Goal: Information Seeking & Learning: Learn about a topic

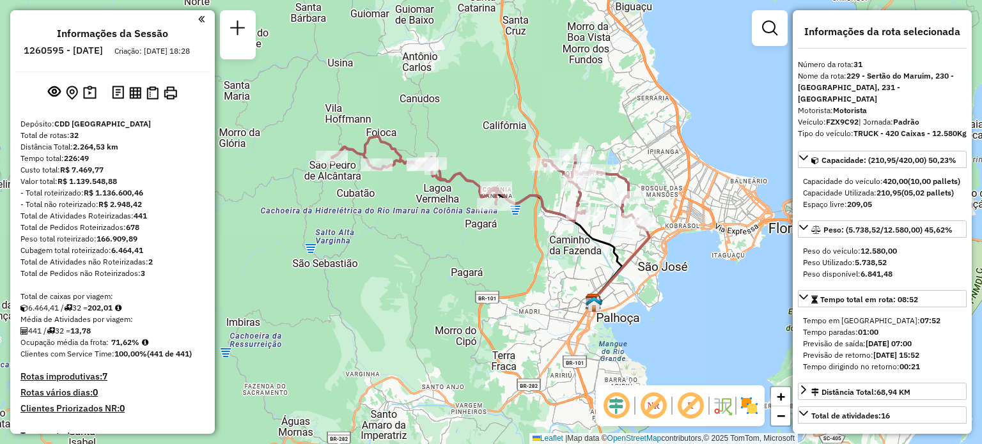
select select "**********"
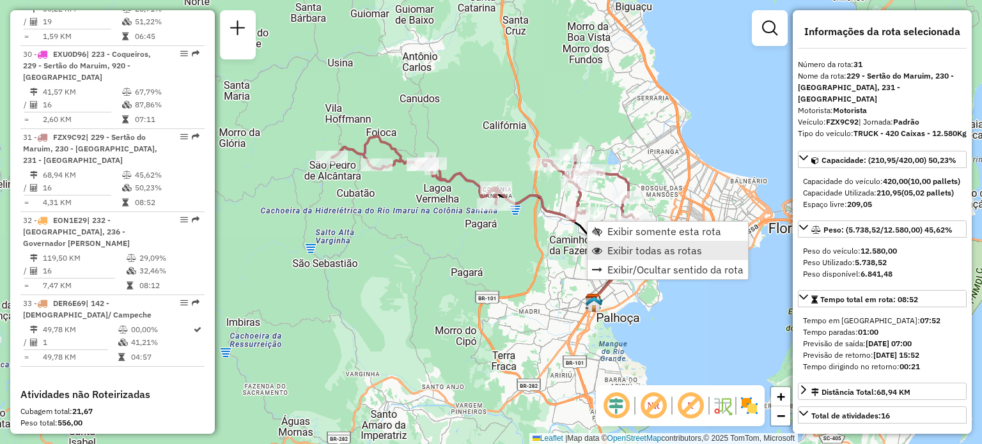
click at [623, 250] on span "Exibir todas as rotas" at bounding box center [654, 250] width 95 height 10
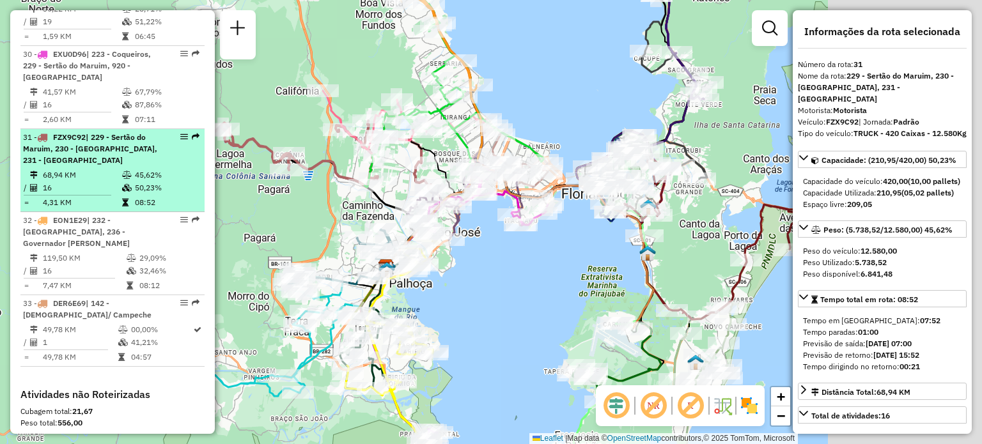
drag, startPoint x: 686, startPoint y: 137, endPoint x: 148, endPoint y: 67, distance: 543.3
click at [151, 63] on hb-router-mapa "Informações da Sessão 1260595 - 06/09/2025 Criação: 05/09/2025 18:28 Depósito: …" at bounding box center [491, 222] width 982 height 444
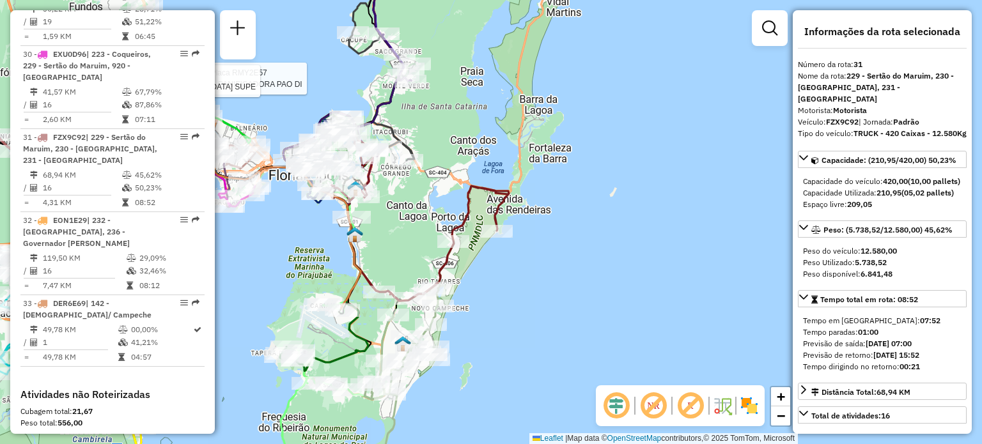
drag, startPoint x: 388, startPoint y: 104, endPoint x: 435, endPoint y: 130, distance: 54.1
click at [435, 130] on div "Rota 13 - Placa RMY2E57 05017472 - PANIFICADORA PAO DI Rota 5 - Placa GBR1A82 0…" at bounding box center [491, 222] width 982 height 444
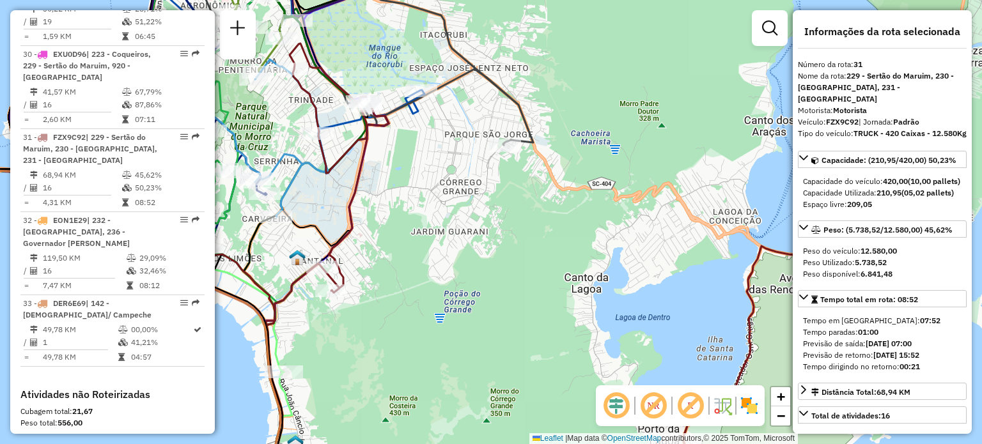
drag, startPoint x: 364, startPoint y: 110, endPoint x: 462, endPoint y: 158, distance: 109.2
click at [382, 112] on div at bounding box center [366, 106] width 32 height 13
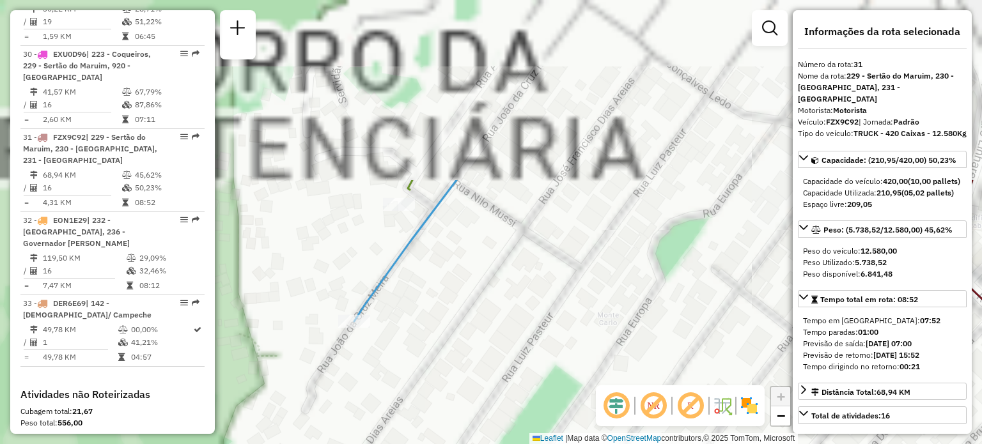
drag, startPoint x: 523, startPoint y: 95, endPoint x: 426, endPoint y: 333, distance: 257.6
click at [443, 350] on div "Rota 13 - Placa RMY2E57 05017472 - PANIFICADORA PAO DI Rota 5 - Placa GBR1A82 0…" at bounding box center [491, 222] width 982 height 444
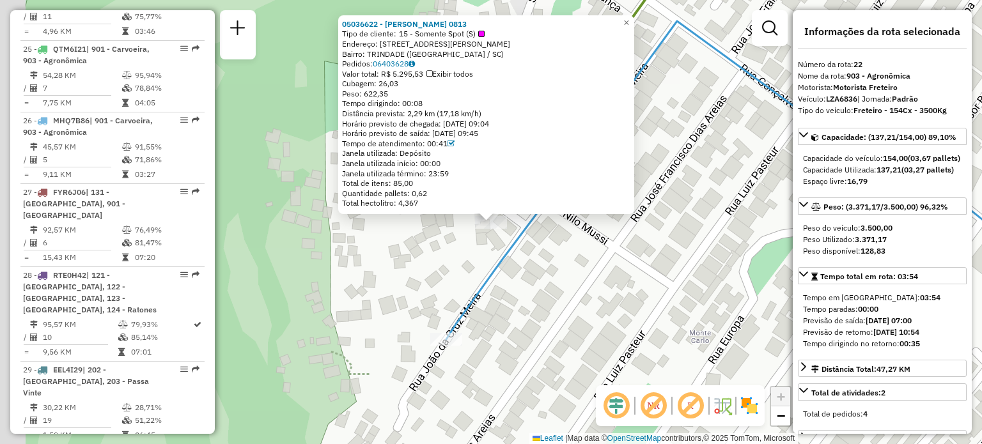
scroll to position [2045, 0]
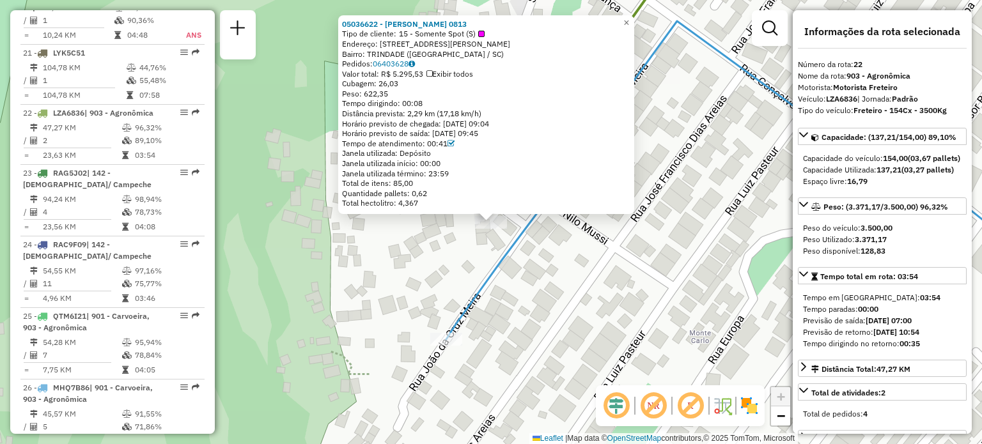
click at [378, 256] on div "05036622 - GUSTAVO MACHADO 0813 Tipo de cliente: 15 - Somente Spot (S) Endereço…" at bounding box center [491, 222] width 982 height 444
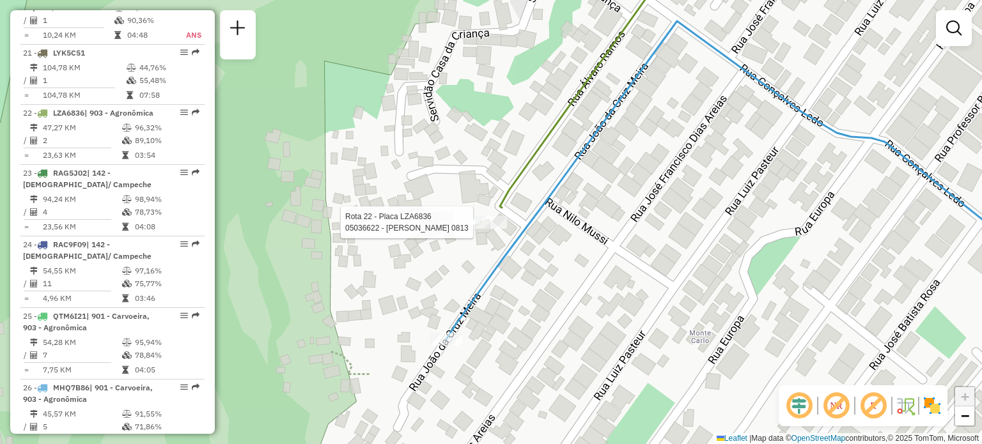
select select "**********"
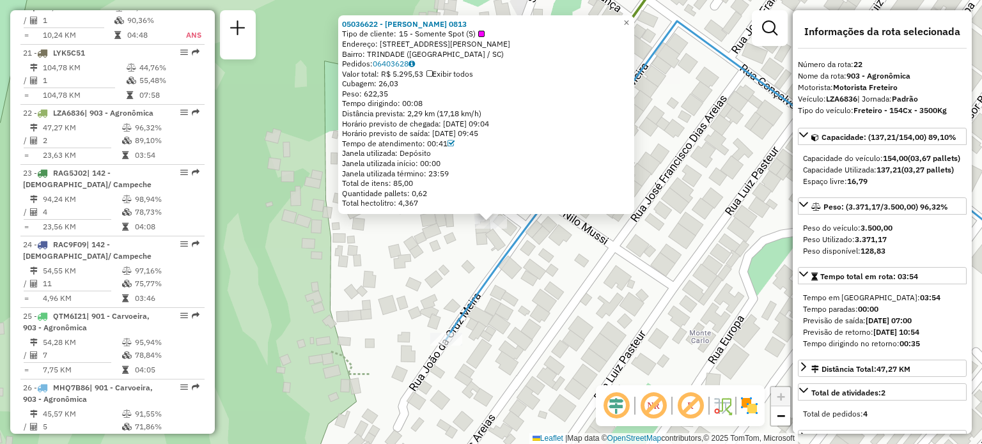
click at [497, 236] on div "Rota 22 - Placa LZA6836 05036622 - GUSTAVO MACHADO 0813 05036622 - GUSTAVO MACH…" at bounding box center [491, 222] width 982 height 444
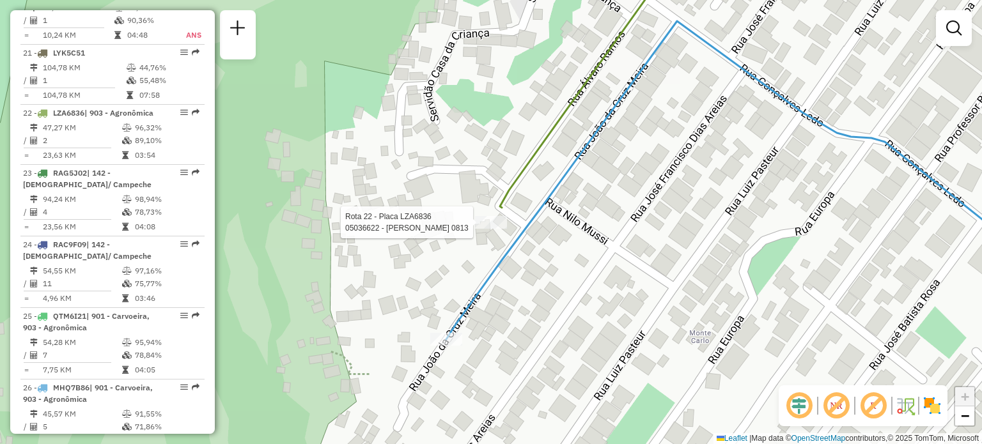
select select "**********"
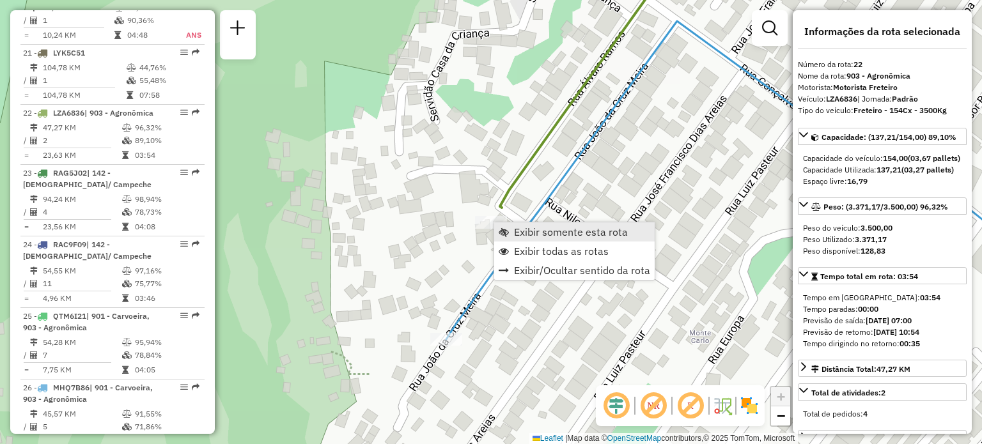
click at [528, 234] on span "Exibir somente esta rota" at bounding box center [571, 232] width 114 height 10
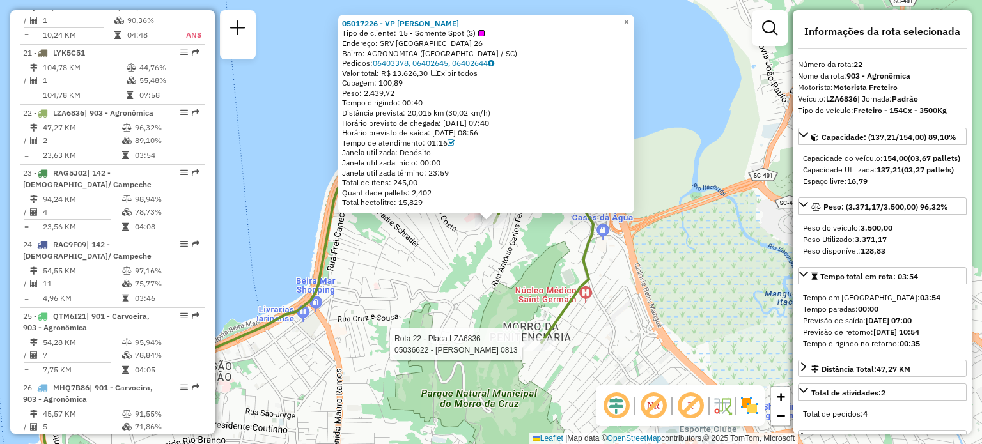
click at [532, 351] on div at bounding box center [540, 344] width 32 height 13
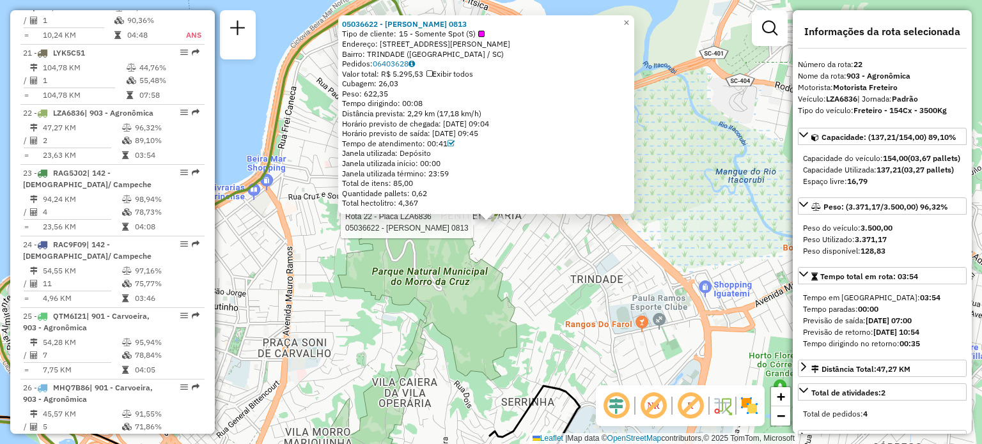
click at [601, 337] on div "Rota 22 - Placa LZA6836 05036622 - GUSTAVO MACHADO 0813 05036622 - GUSTAVO MACH…" at bounding box center [491, 222] width 982 height 444
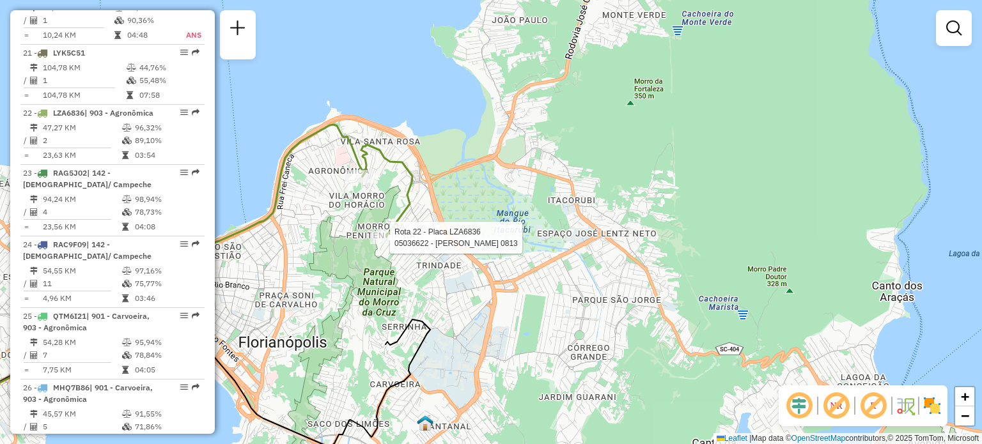
select select "**********"
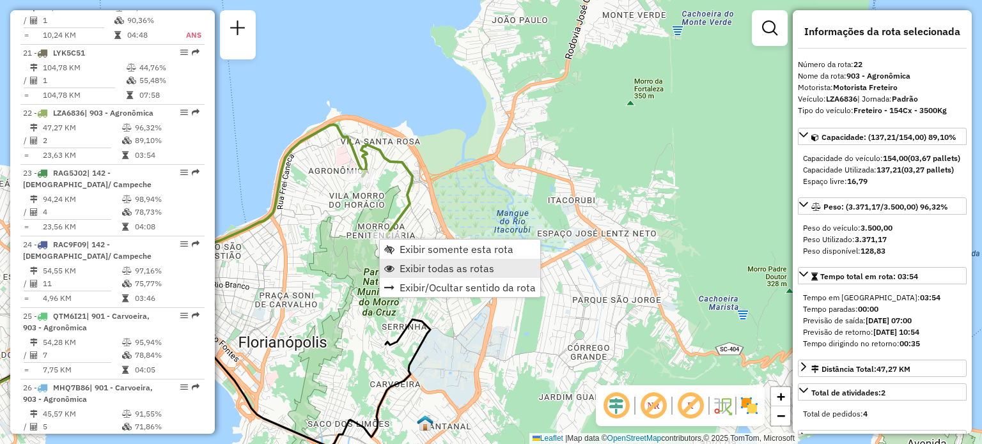
click at [424, 266] on span "Exibir todas as rotas" at bounding box center [446, 268] width 95 height 10
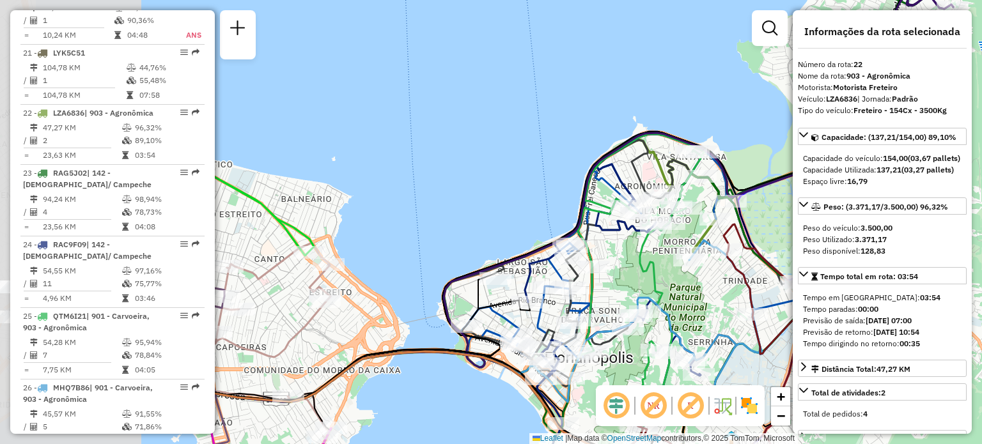
drag, startPoint x: 320, startPoint y: 268, endPoint x: 618, endPoint y: 281, distance: 298.7
click at [618, 281] on div "Janela de atendimento Grade de atendimento Capacidade Transportadoras Veículos …" at bounding box center [491, 222] width 982 height 444
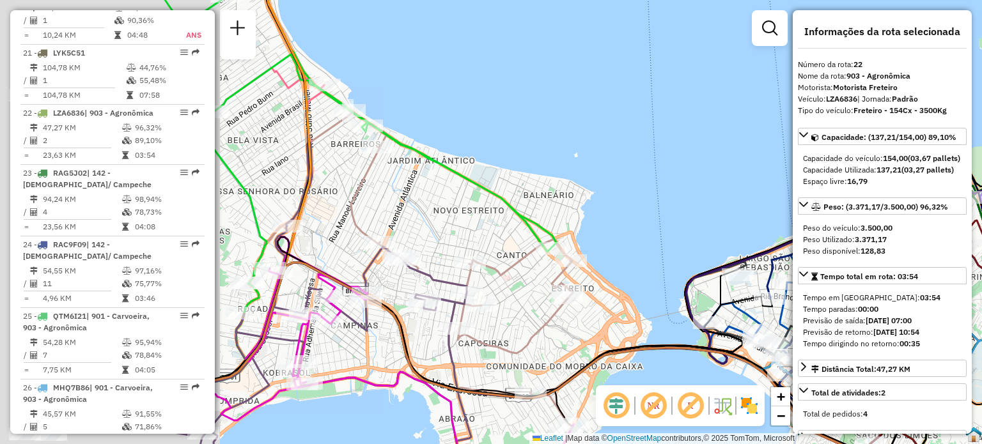
drag, startPoint x: 440, startPoint y: 185, endPoint x: 713, endPoint y: 178, distance: 272.9
click at [713, 178] on div "Janela de atendimento Grade de atendimento Capacidade Transportadoras Veículos …" at bounding box center [491, 222] width 982 height 444
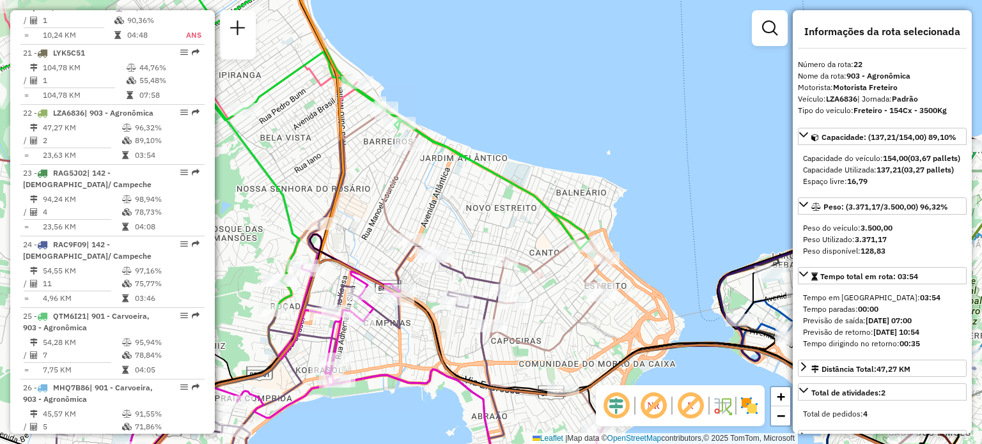
drag, startPoint x: 472, startPoint y: 122, endPoint x: 664, endPoint y: 79, distance: 196.6
click at [645, 81] on div "Janela de atendimento Grade de atendimento Capacidade Transportadoras Veículos …" at bounding box center [491, 222] width 982 height 444
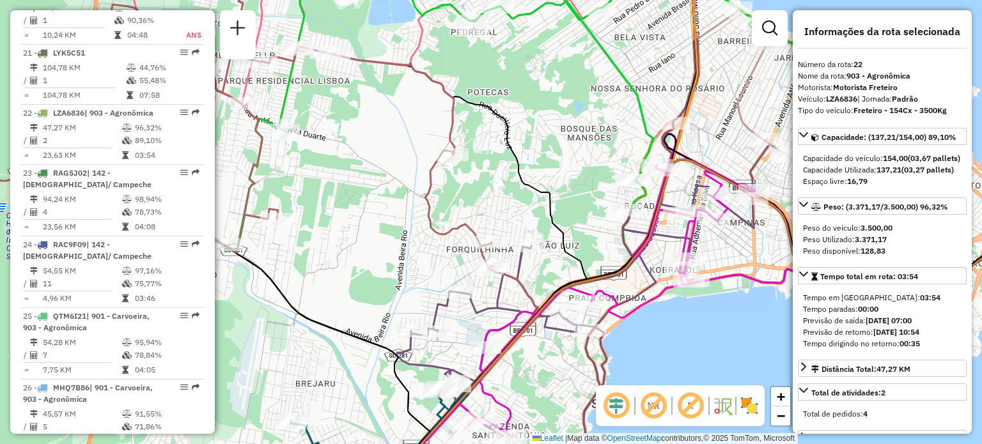
drag, startPoint x: 373, startPoint y: 260, endPoint x: 418, endPoint y: 167, distance: 102.9
click at [410, 157] on div "Rota 16 - Placa RUZ1J61 05031513 - PINHEIROS MERCEARIA Janela de atendimento Gr…" at bounding box center [491, 222] width 982 height 444
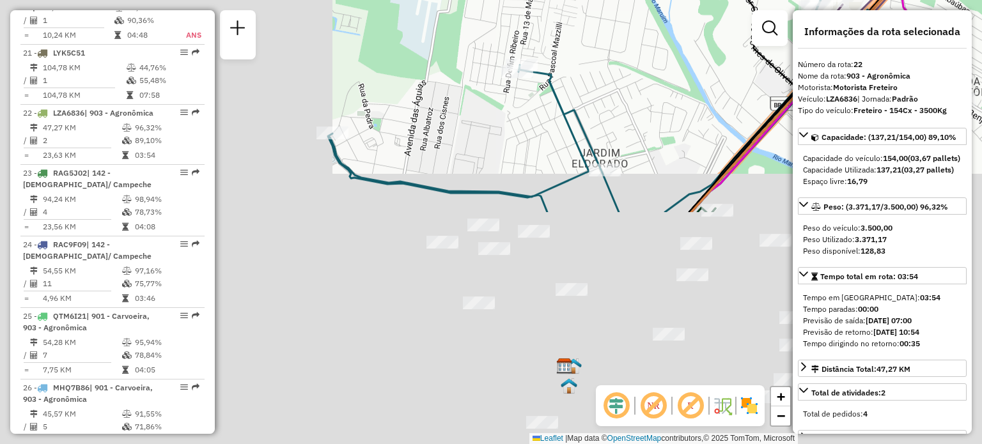
drag, startPoint x: 357, startPoint y: 238, endPoint x: 701, endPoint y: -40, distance: 442.6
click at [701, 0] on html "Aguarde... Pop-up bloqueado! Seu navegador bloqueou automáticamente a abertura …" at bounding box center [491, 222] width 982 height 444
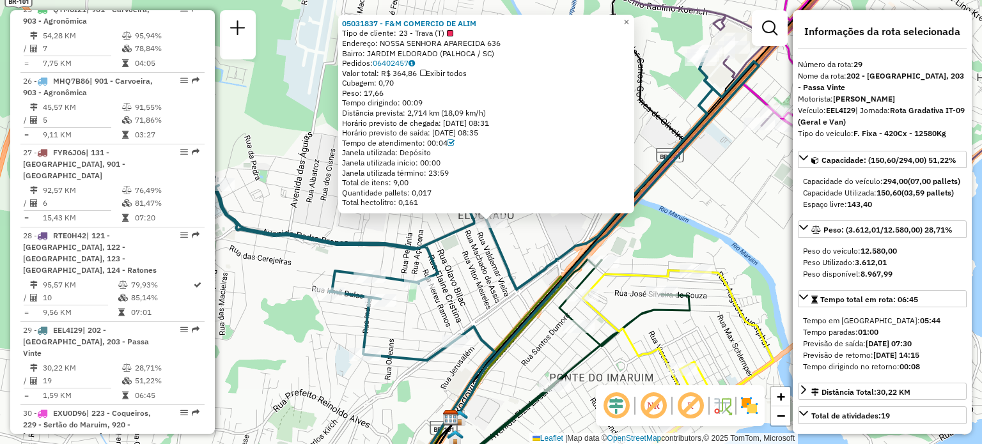
scroll to position [2556, 0]
